Goal: Information Seeking & Learning: Find specific fact

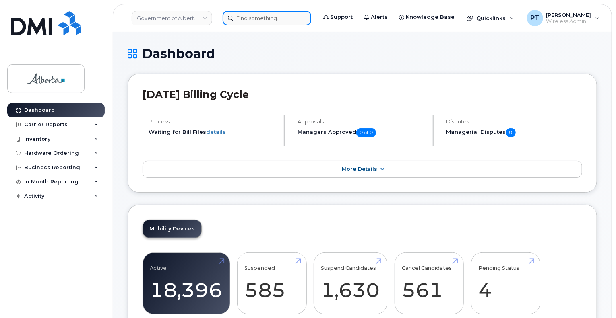
click at [277, 18] on input at bounding box center [267, 18] width 89 height 14
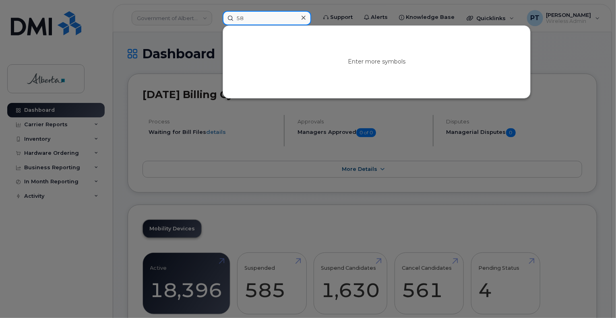
type input "5"
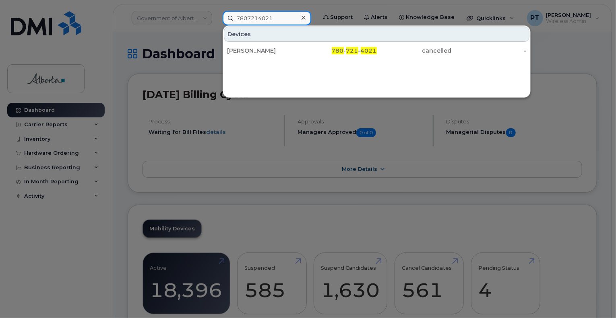
drag, startPoint x: 275, startPoint y: 16, endPoint x: 222, endPoint y: 20, distance: 52.9
click at [222, 20] on div "7807214021 Devices Morgan Strynadka 780 - 721 - 4021 cancelled -" at bounding box center [266, 18] width 101 height 14
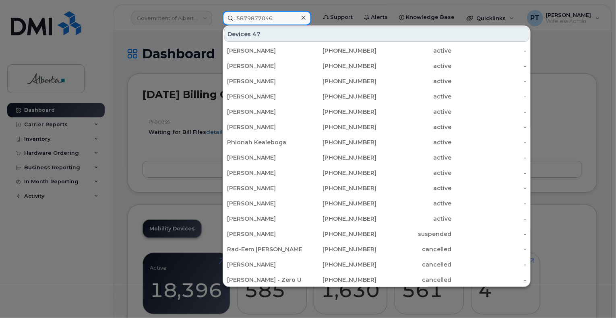
type input "5879877046"
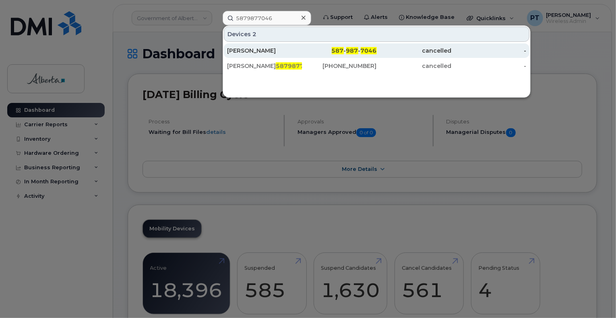
click at [240, 51] on div "Aimee Galick" at bounding box center [264, 51] width 75 height 8
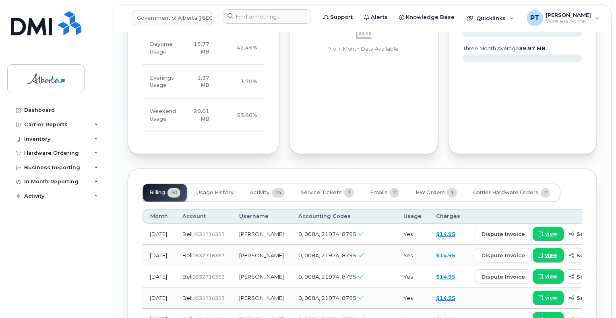
scroll to position [684, 0]
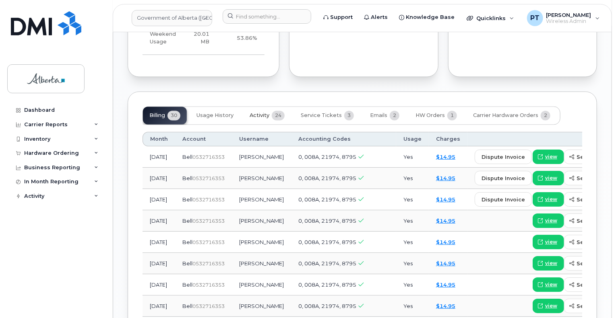
drag, startPoint x: 261, startPoint y: 106, endPoint x: 258, endPoint y: 110, distance: 5.2
click at [261, 113] on span "Activity" at bounding box center [260, 116] width 20 height 6
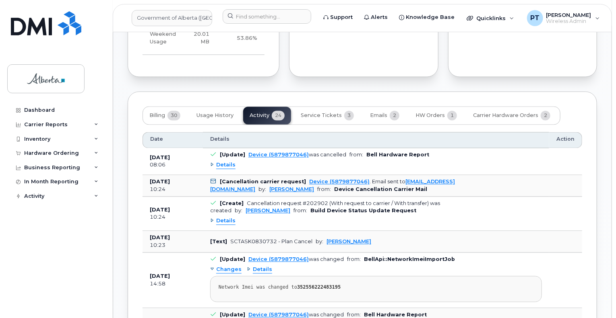
click at [233, 162] on span "Details" at bounding box center [225, 166] width 19 height 8
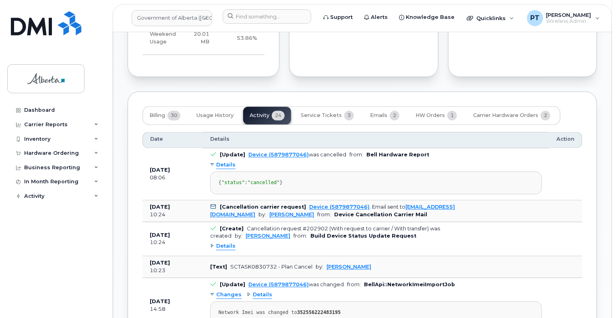
click at [233, 162] on span "Details" at bounding box center [225, 166] width 19 height 8
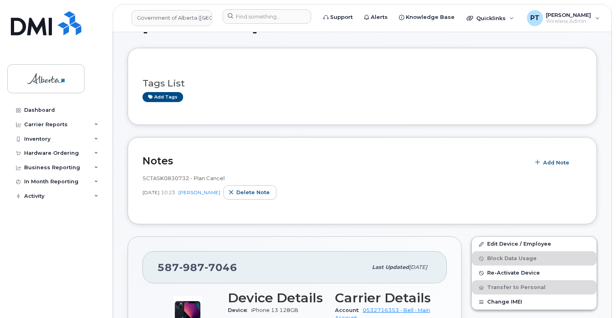
scroll to position [0, 0]
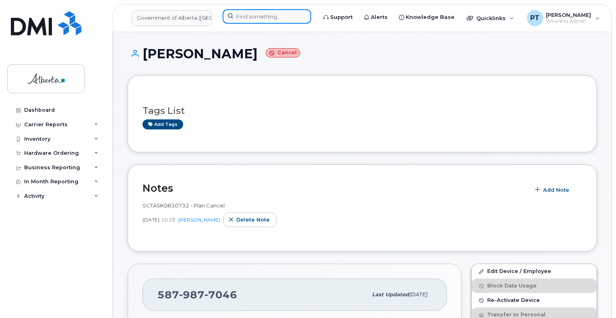
click at [291, 17] on input at bounding box center [267, 16] width 89 height 14
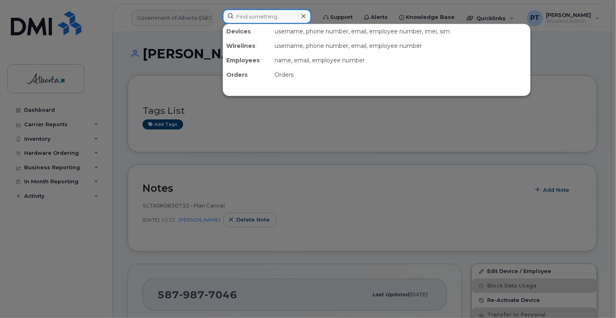
paste input "7806459574"
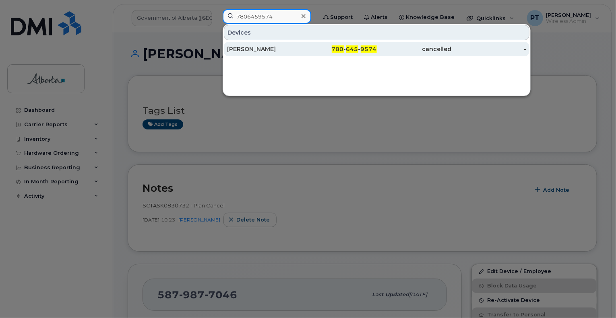
type input "7806459574"
click at [249, 50] on div "Madie Rehm" at bounding box center [264, 49] width 75 height 8
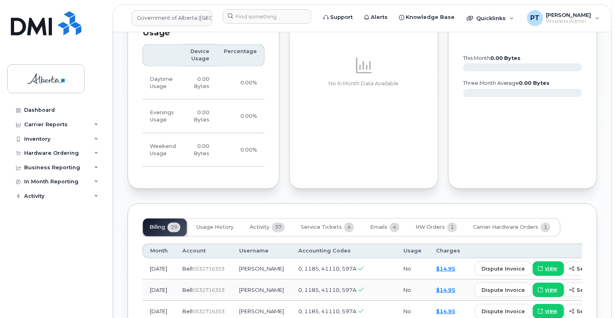
scroll to position [644, 0]
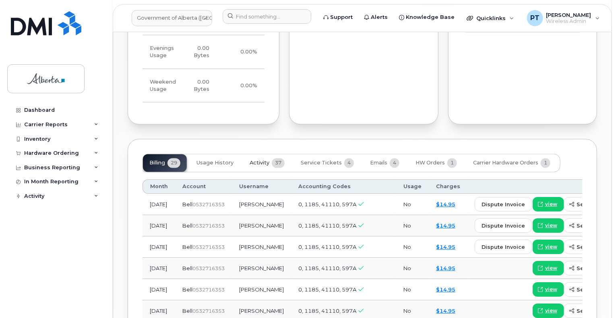
click at [259, 160] on span "Activity" at bounding box center [260, 163] width 20 height 6
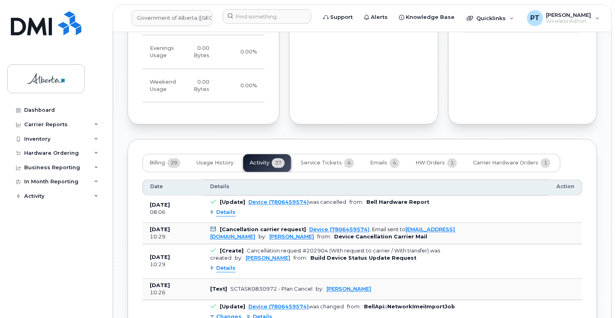
click at [225, 209] on span "Details" at bounding box center [225, 213] width 19 height 8
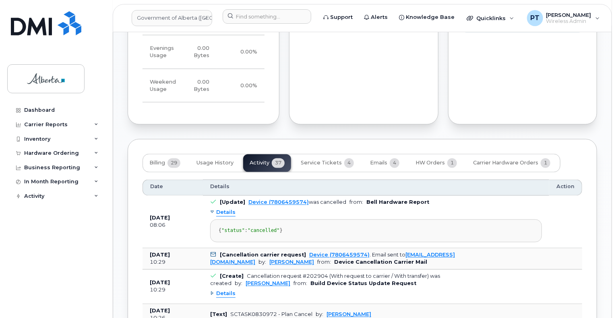
click at [225, 209] on span "Details" at bounding box center [225, 213] width 19 height 8
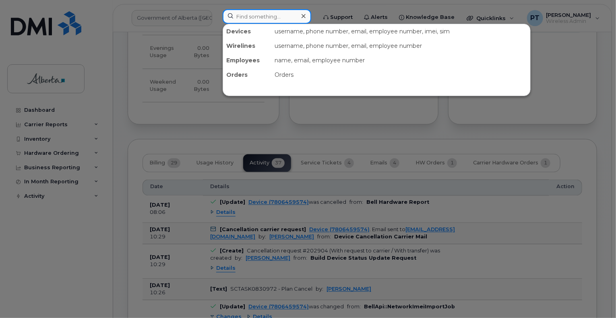
click at [258, 9] on input at bounding box center [267, 16] width 89 height 14
paste input "7802429173"
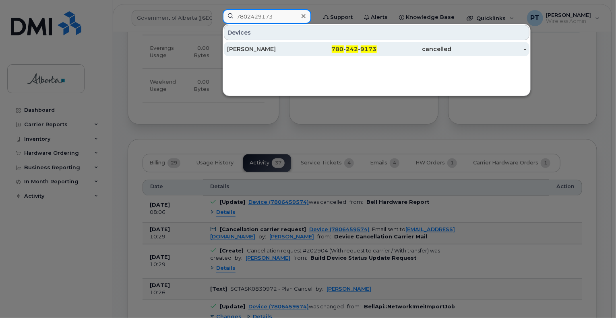
type input "7802429173"
click at [242, 48] on div "Kirsten Medwid" at bounding box center [264, 49] width 75 height 8
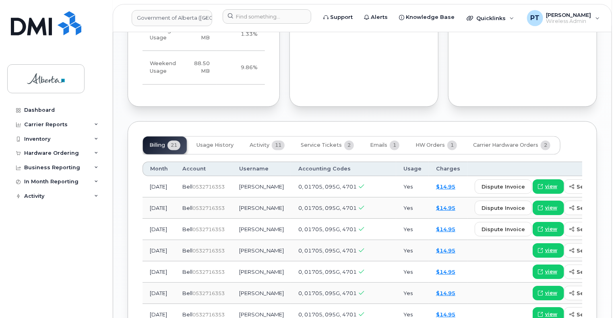
scroll to position [765, 0]
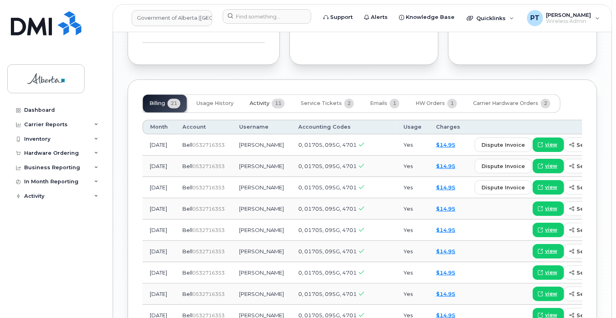
drag, startPoint x: 265, startPoint y: 96, endPoint x: 244, endPoint y: 101, distance: 21.8
click at [265, 101] on span "Activity" at bounding box center [260, 104] width 20 height 6
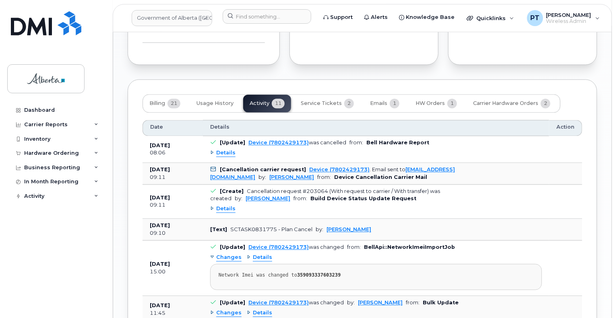
click at [222, 150] on span "Details" at bounding box center [225, 154] width 19 height 8
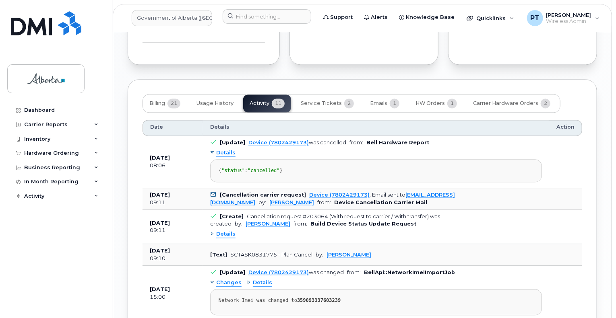
click at [222, 150] on span "Details" at bounding box center [225, 154] width 19 height 8
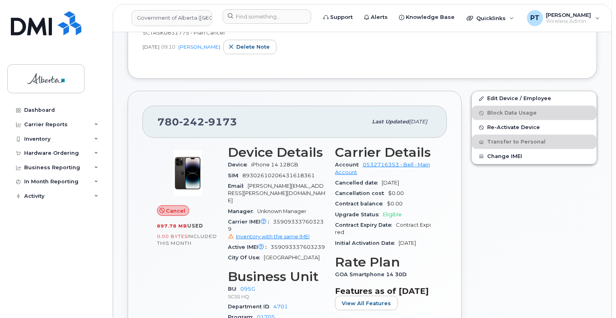
scroll to position [161, 0]
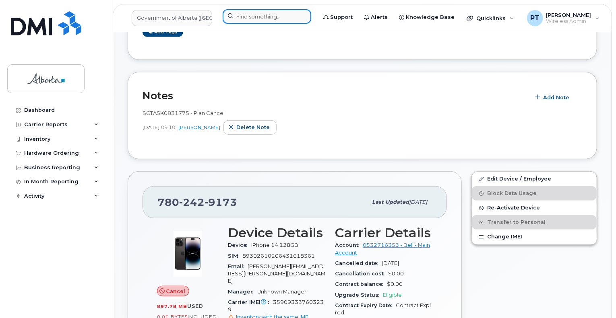
click at [264, 14] on input at bounding box center [267, 16] width 89 height 14
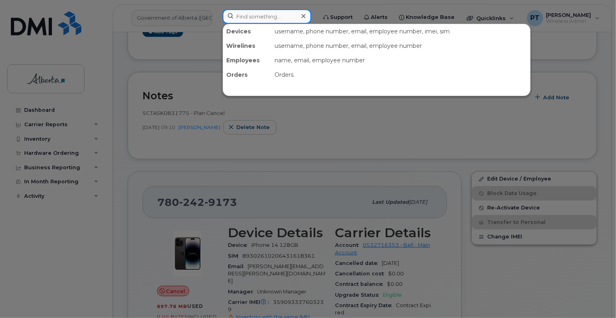
paste input "7807214021"
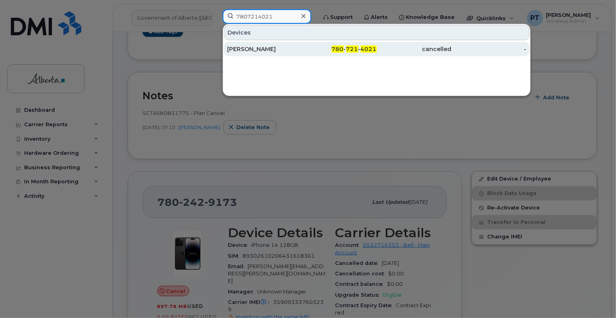
type input "7807214021"
click at [244, 50] on div "Morgan Strynadka" at bounding box center [264, 49] width 75 height 8
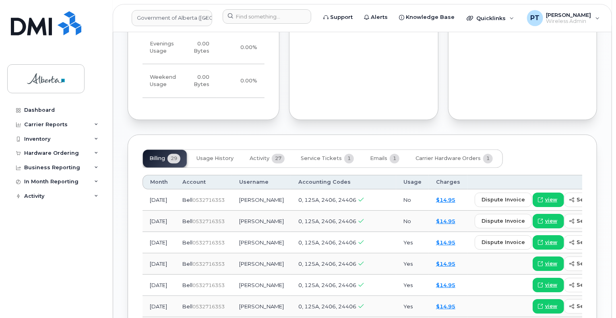
scroll to position [684, 0]
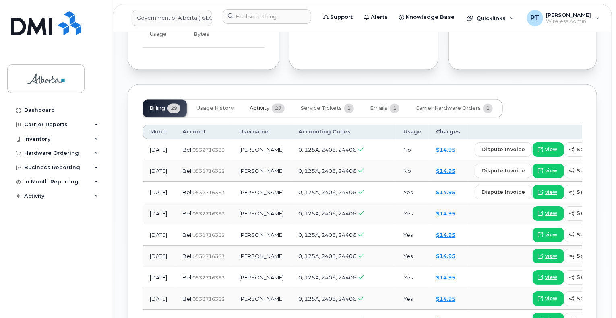
click at [254, 112] on span "Activity" at bounding box center [260, 108] width 20 height 6
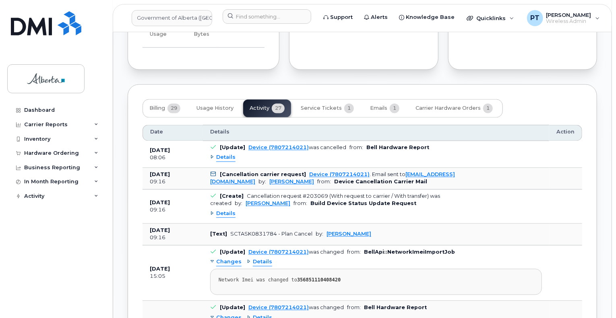
click at [223, 162] on span "Details" at bounding box center [225, 158] width 19 height 8
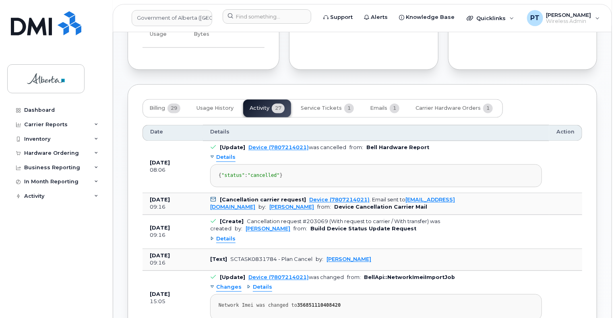
click at [223, 162] on span "Details" at bounding box center [225, 158] width 19 height 8
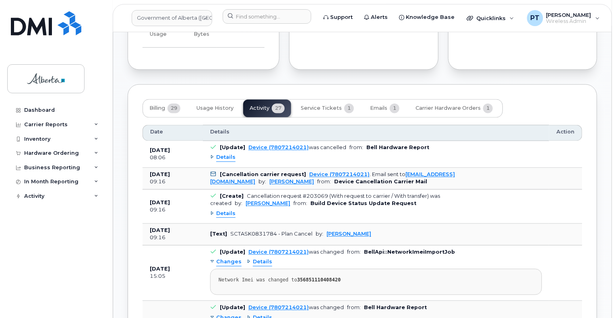
click at [229, 162] on span "Details" at bounding box center [225, 158] width 19 height 8
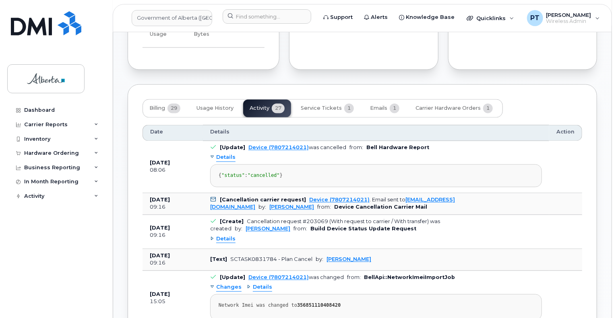
click at [229, 162] on span "Details" at bounding box center [225, 158] width 19 height 8
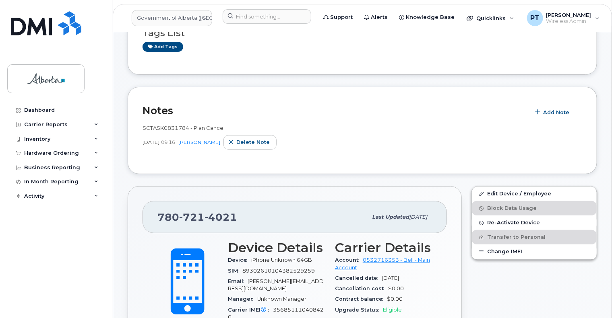
scroll to position [0, 0]
